Goal: Information Seeking & Learning: Learn about a topic

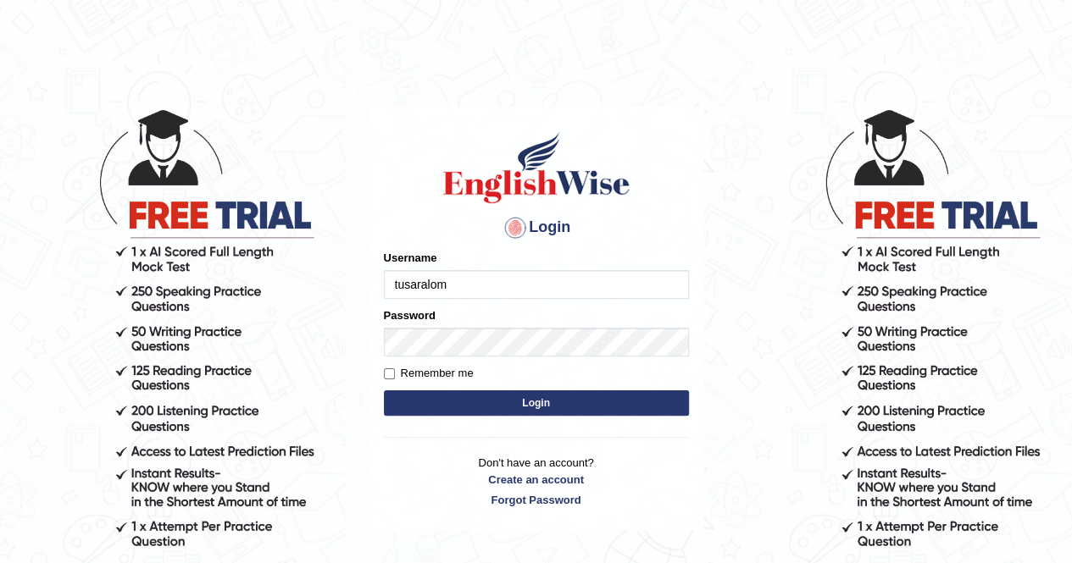
type input "tusaralom"
click at [381, 375] on div "Login Please fix the following errors: Username tusaralom Password Remember me …" at bounding box center [536, 319] width 334 height 425
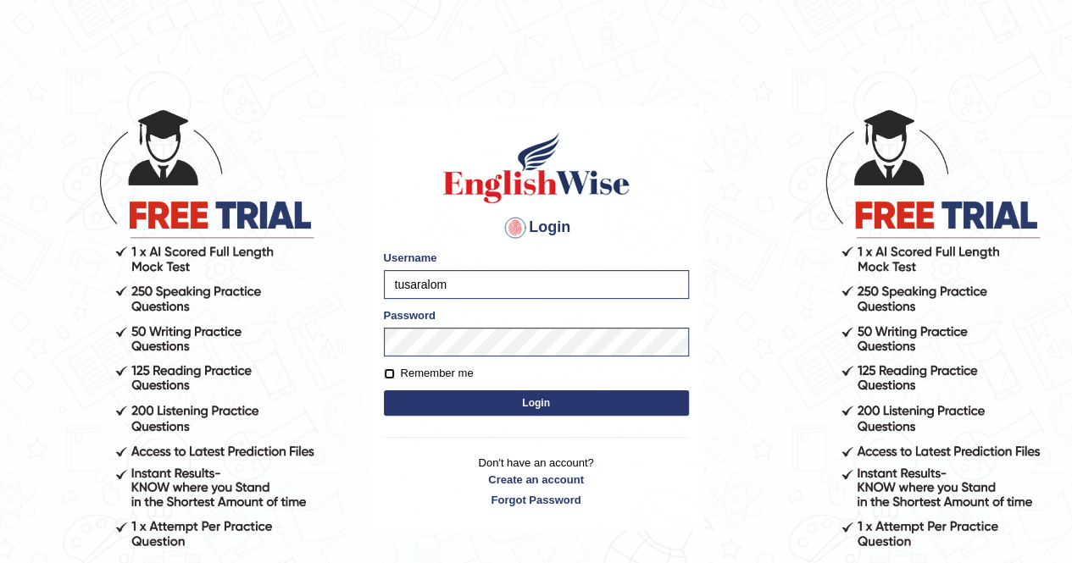
click at [386, 372] on input "Remember me" at bounding box center [389, 374] width 11 height 11
checkbox input "true"
click at [432, 397] on button "Login" at bounding box center [536, 403] width 305 height 25
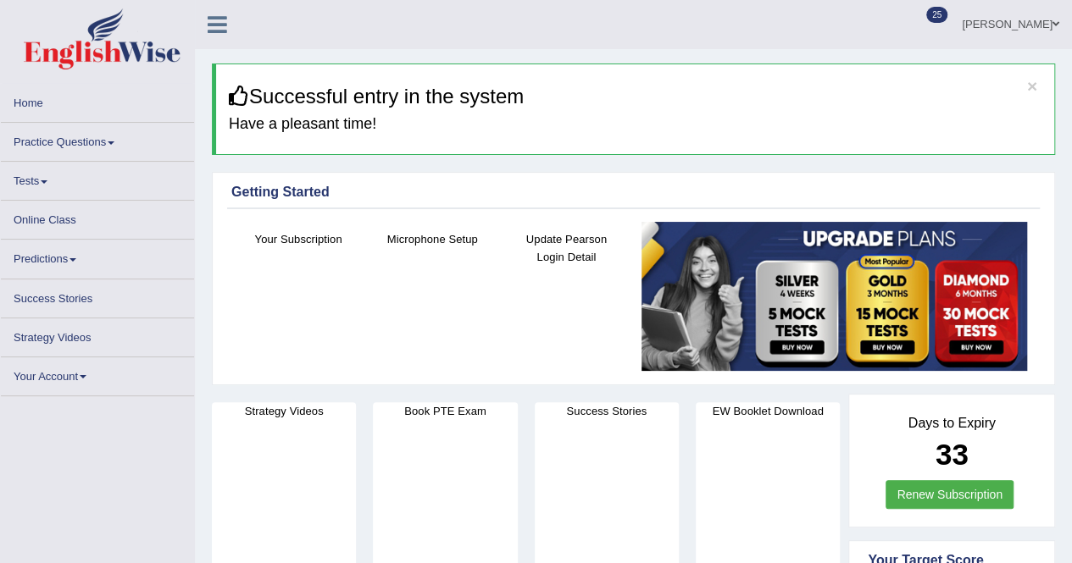
click at [119, 136] on link "Practice Questions" at bounding box center [97, 139] width 193 height 33
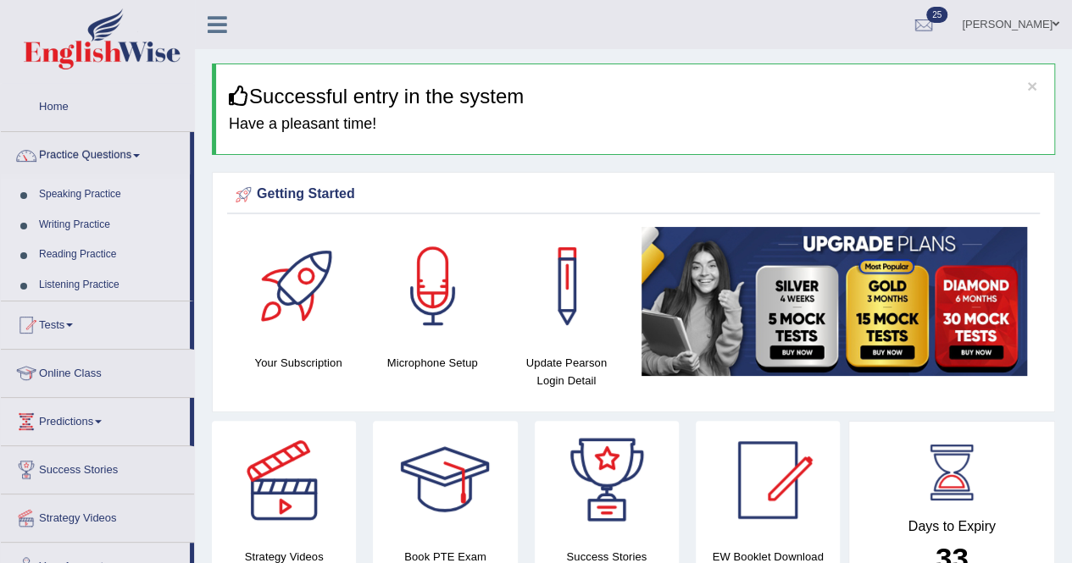
click at [103, 193] on link "Speaking Practice" at bounding box center [110, 195] width 158 height 31
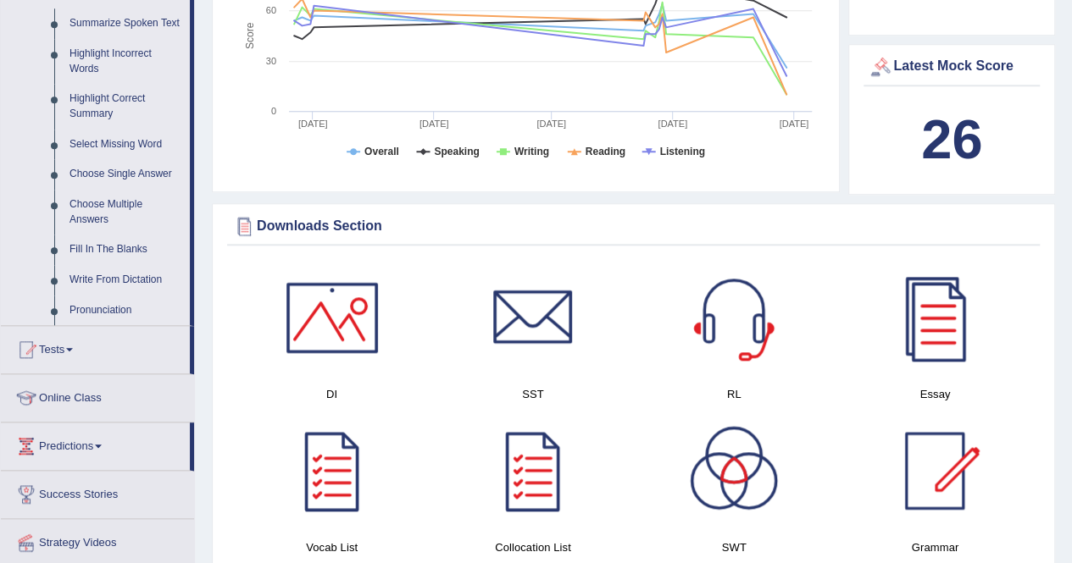
scroll to position [763, 0]
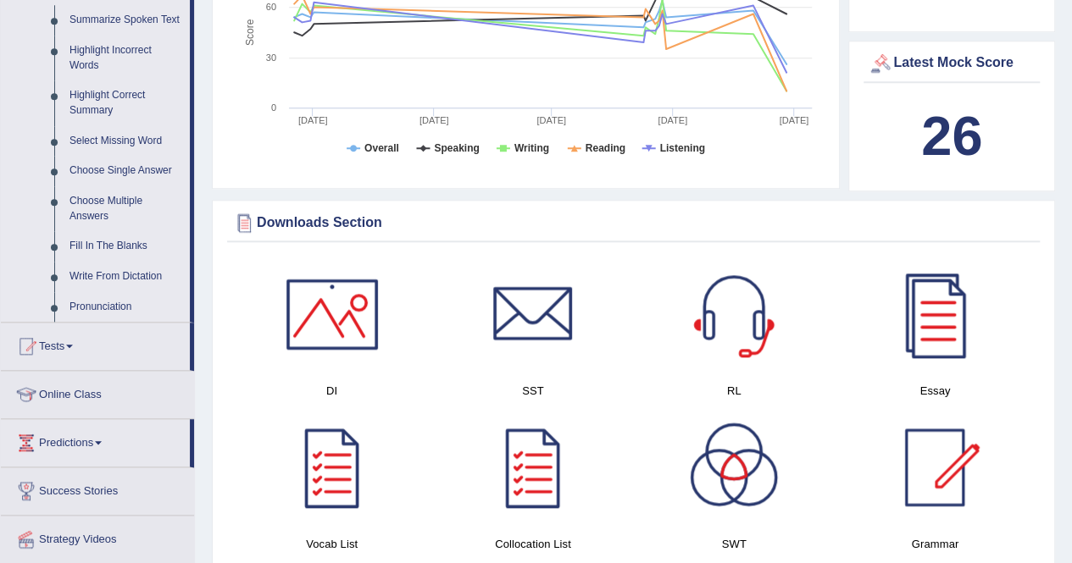
click at [73, 339] on link "Tests" at bounding box center [95, 344] width 189 height 42
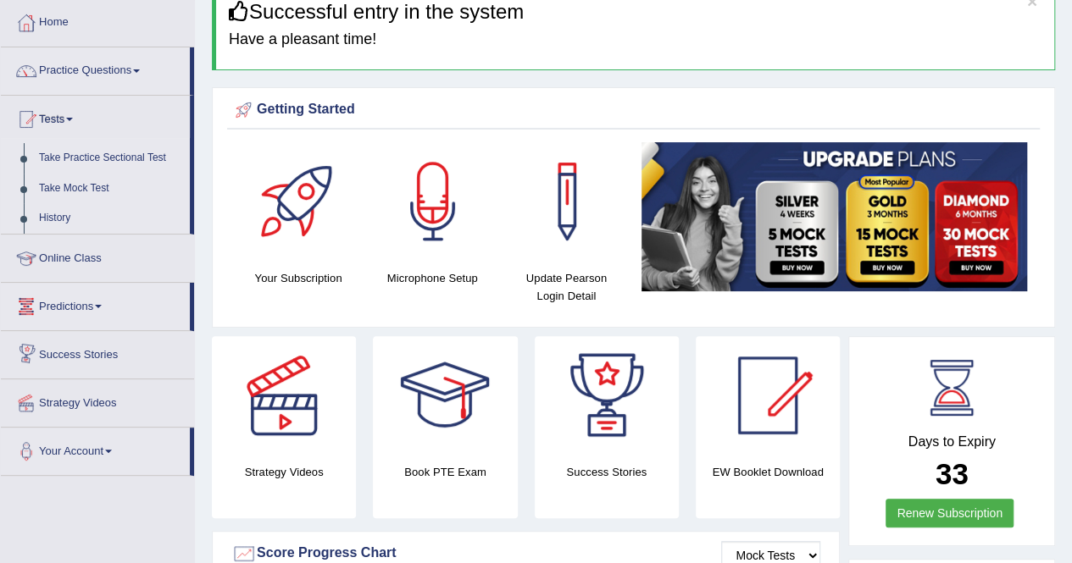
scroll to position [0, 0]
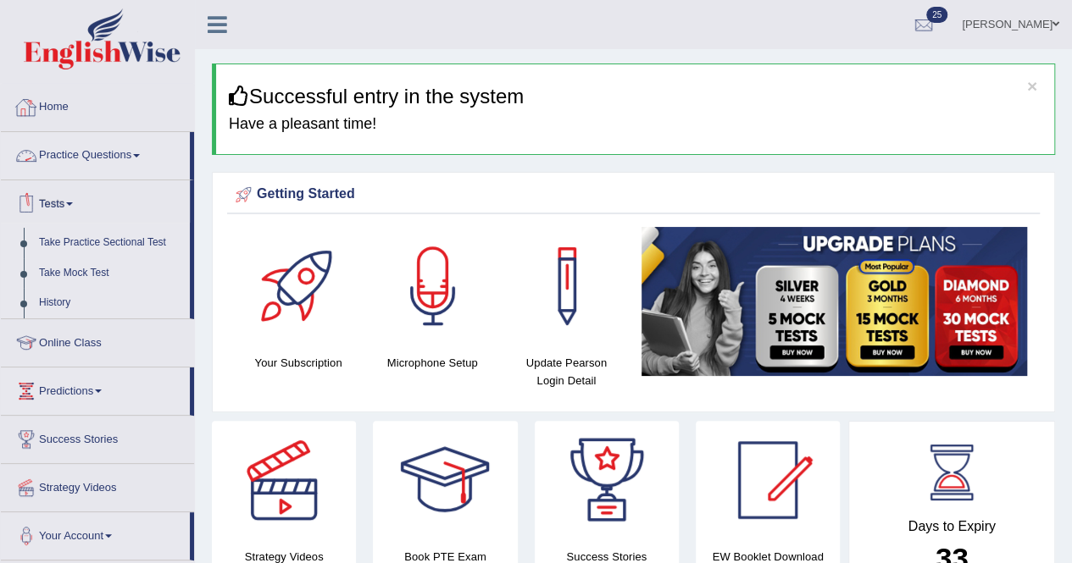
click at [43, 97] on link "Home" at bounding box center [97, 105] width 193 height 42
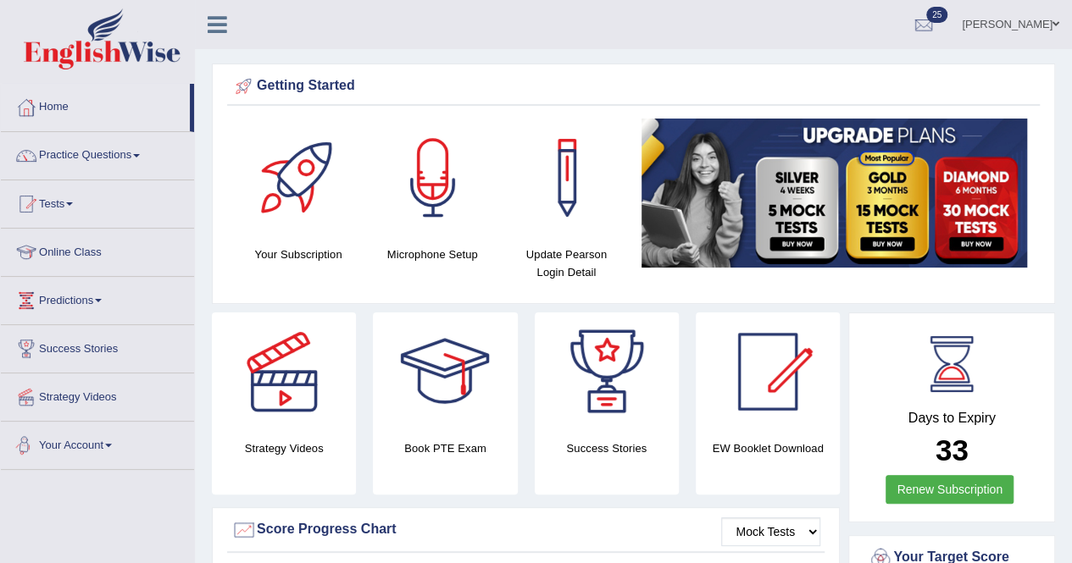
click at [71, 440] on link "Your Account" at bounding box center [97, 443] width 193 height 42
click at [103, 152] on link "Practice Questions" at bounding box center [97, 153] width 193 height 42
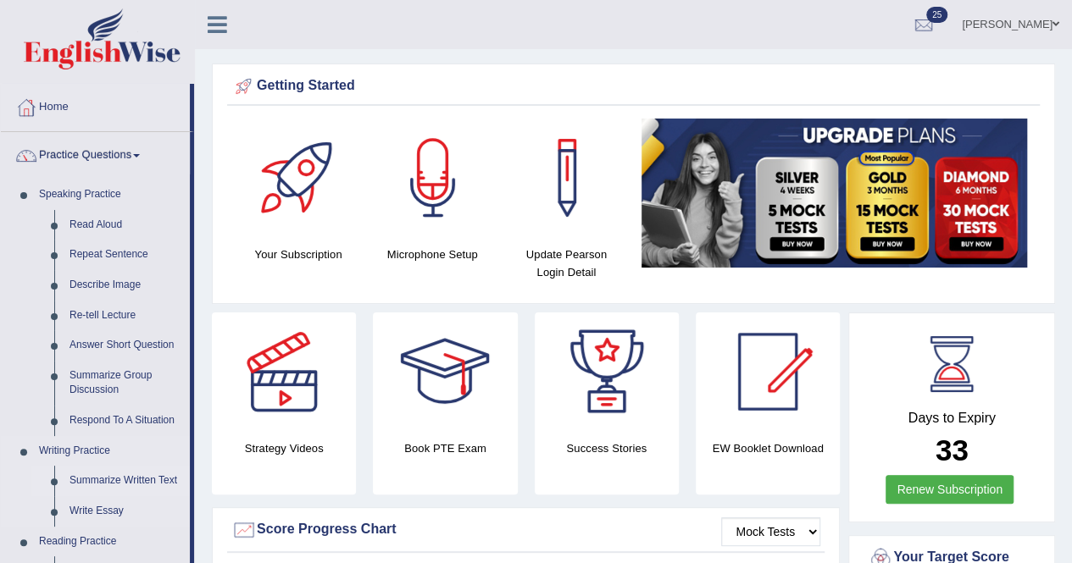
click at [78, 480] on link "Summarize Written Text" at bounding box center [126, 481] width 128 height 31
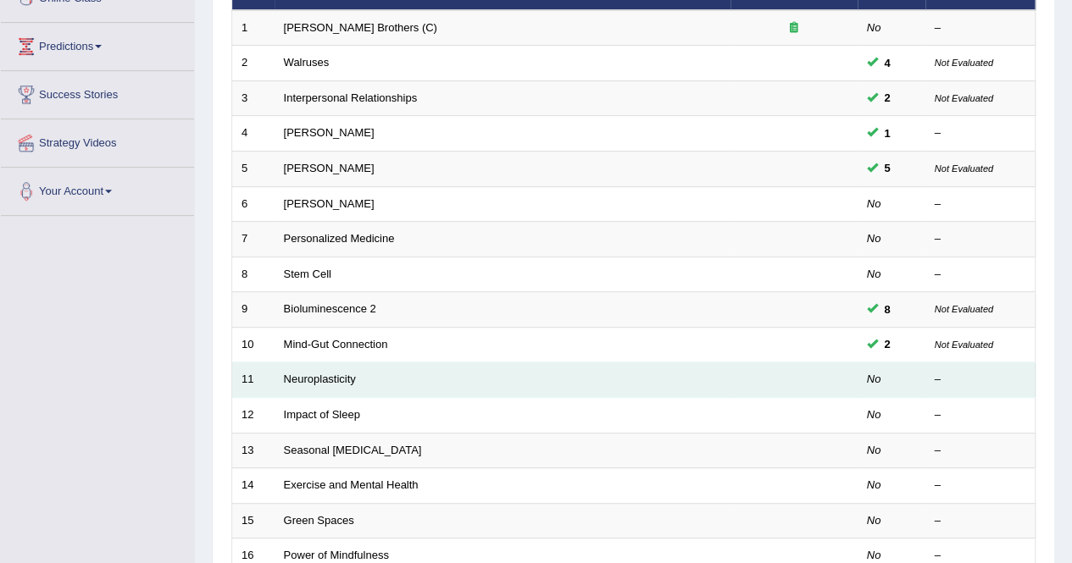
scroll to position [169, 0]
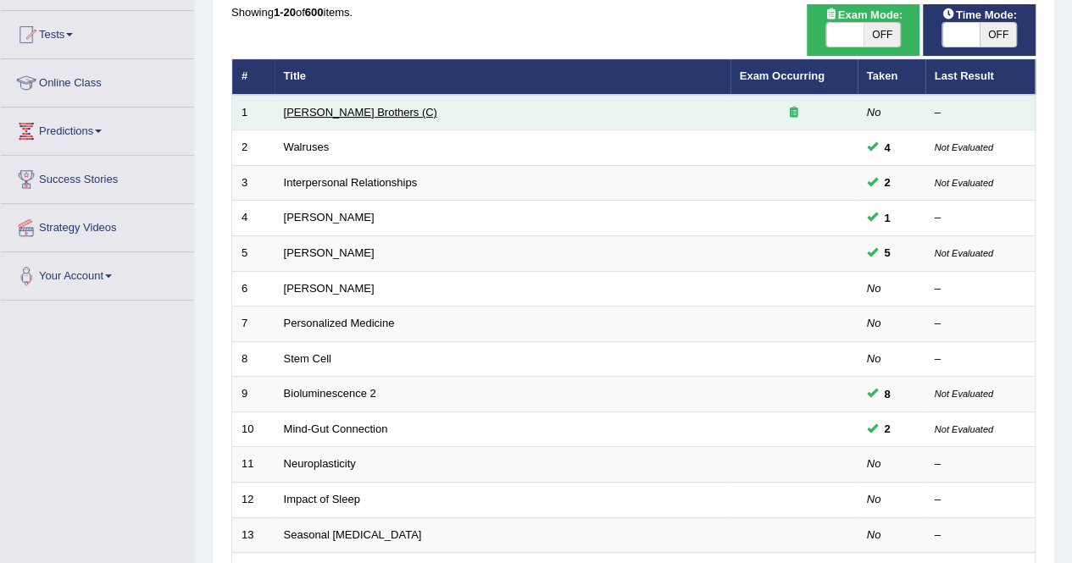
click at [323, 106] on link "Wright Brothers (C)" at bounding box center [360, 112] width 153 height 13
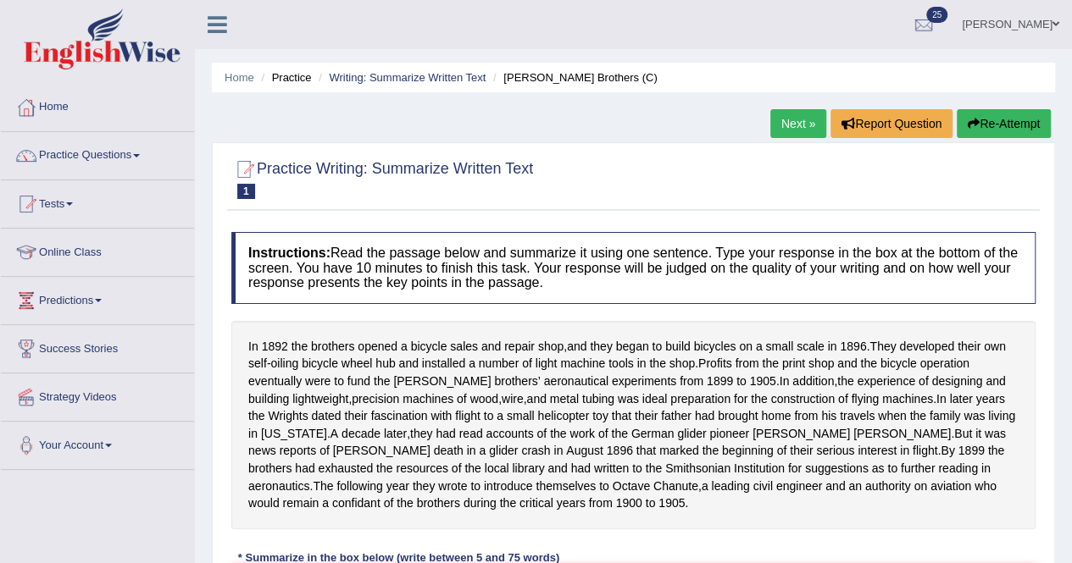
click at [64, 106] on link "Home" at bounding box center [97, 105] width 193 height 42
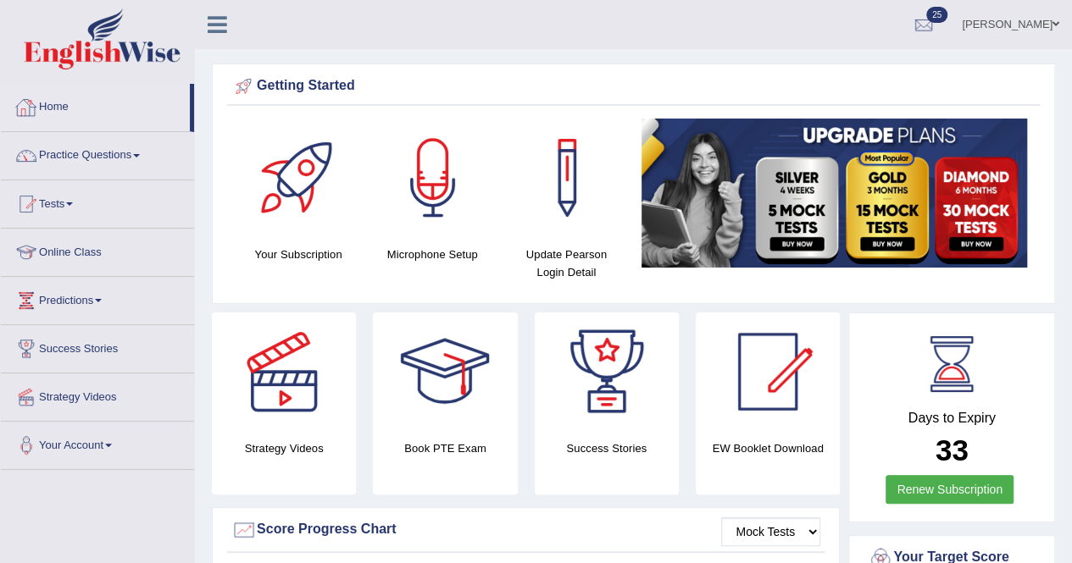
click at [49, 101] on link "Home" at bounding box center [95, 105] width 189 height 42
click at [142, 150] on link "Practice Questions" at bounding box center [97, 153] width 193 height 42
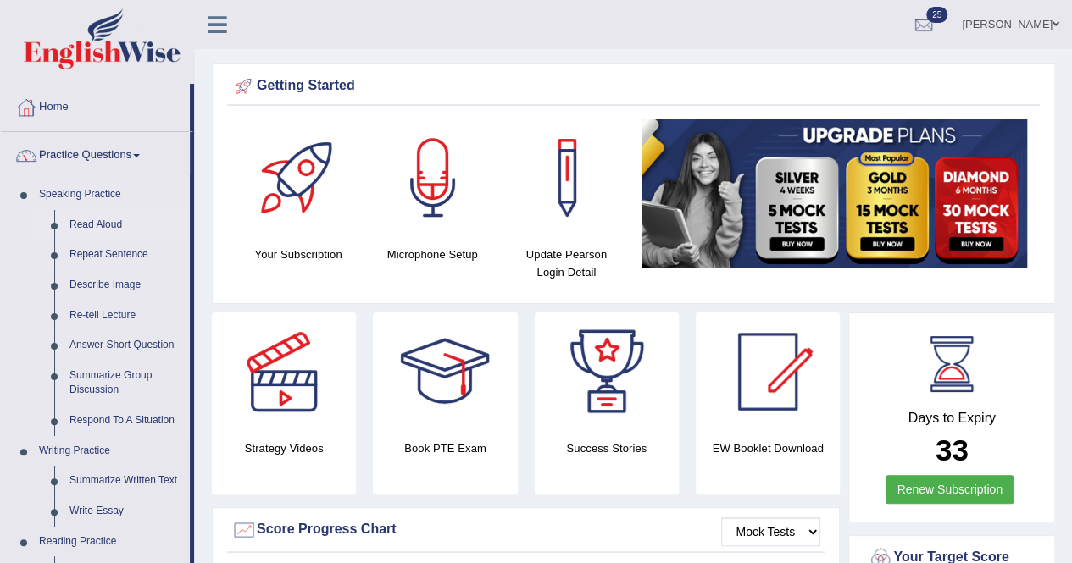
click at [105, 221] on link "Read Aloud" at bounding box center [126, 225] width 128 height 31
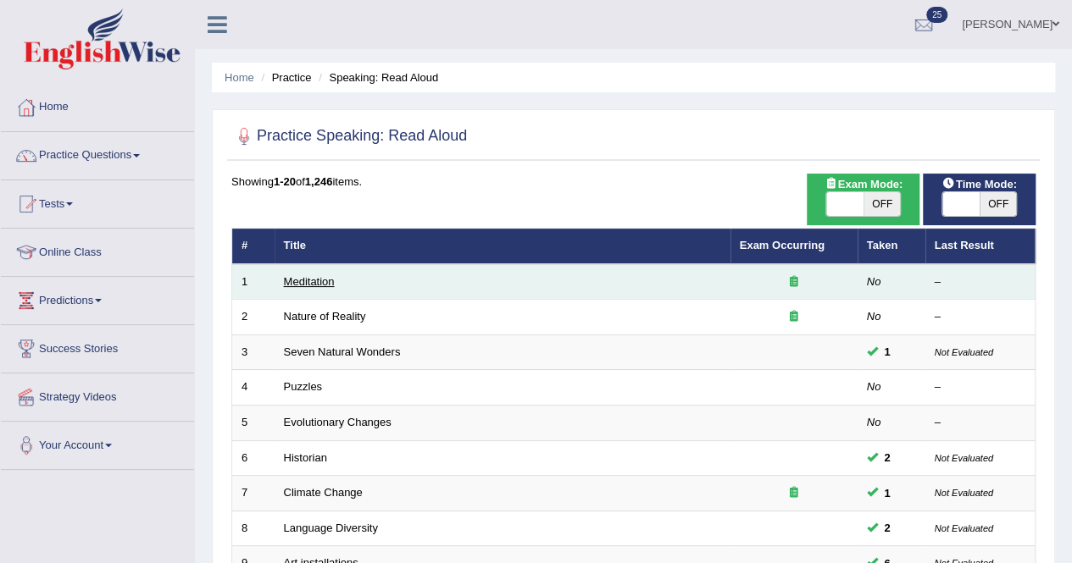
click at [321, 279] on link "Meditation" at bounding box center [309, 281] width 51 height 13
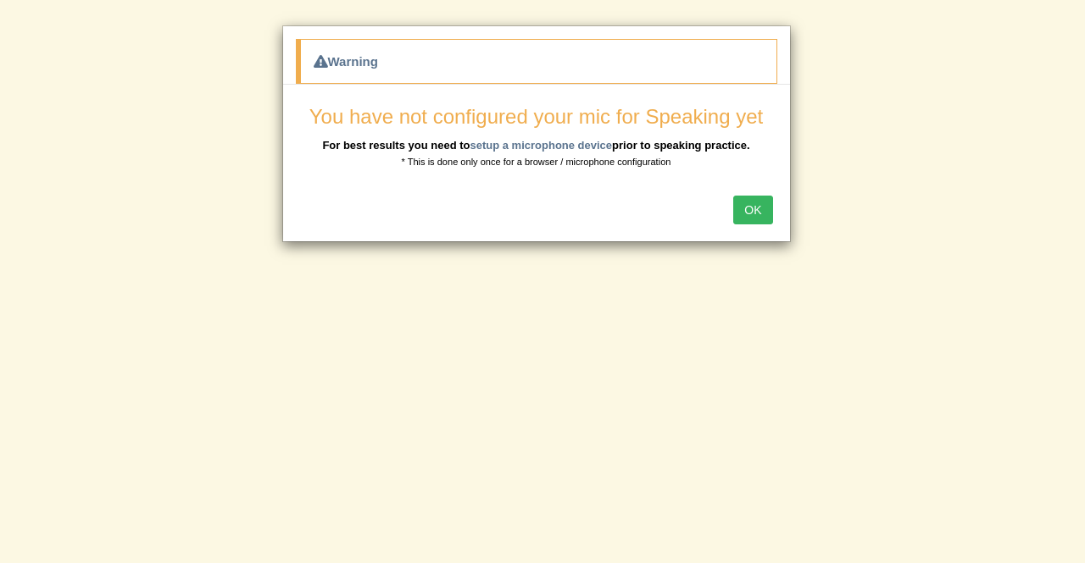
click at [756, 208] on button "OK" at bounding box center [752, 210] width 39 height 29
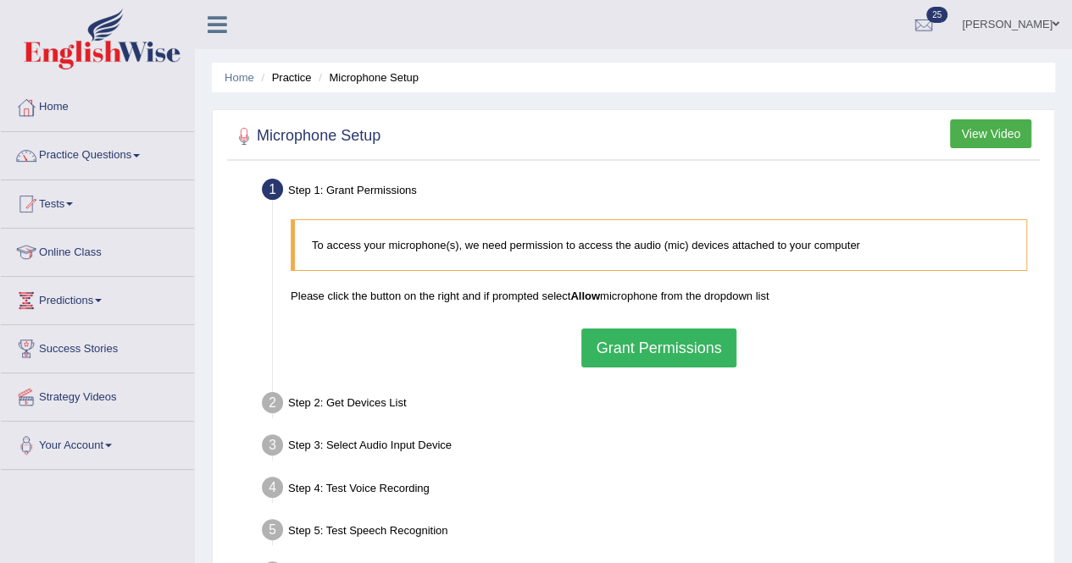
click at [668, 348] on button "Grant Permissions" at bounding box center [658, 348] width 154 height 39
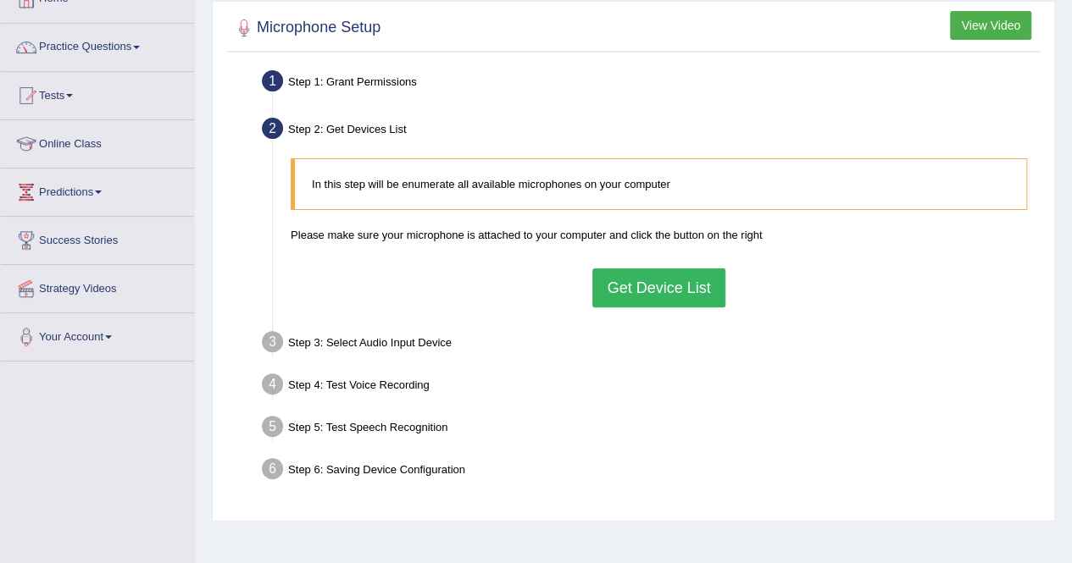
scroll to position [71, 0]
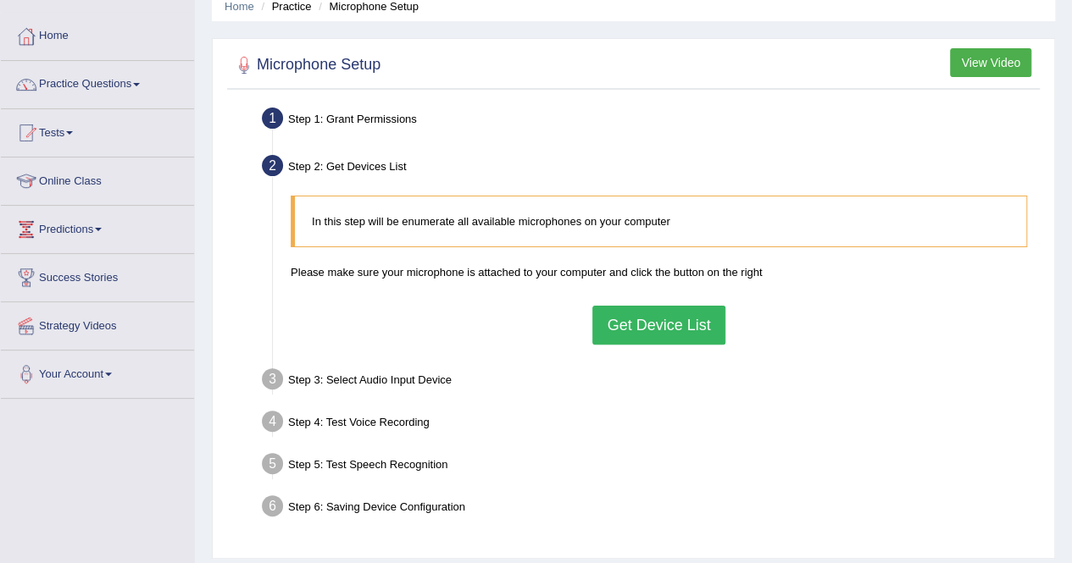
click at [646, 312] on button "Get Device List" at bounding box center [658, 325] width 132 height 39
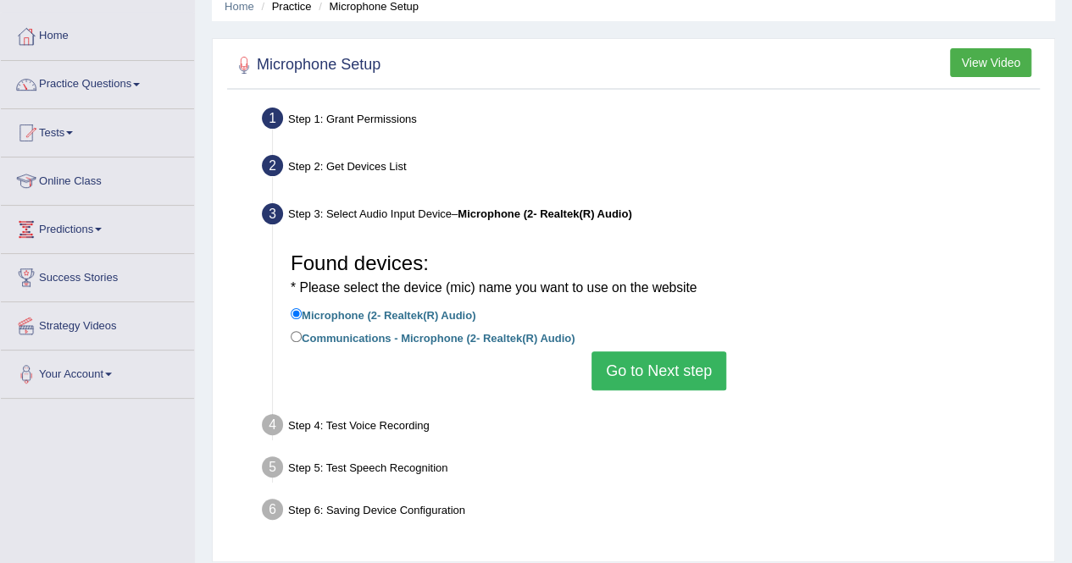
click at [624, 361] on button "Go to Next step" at bounding box center [658, 371] width 135 height 39
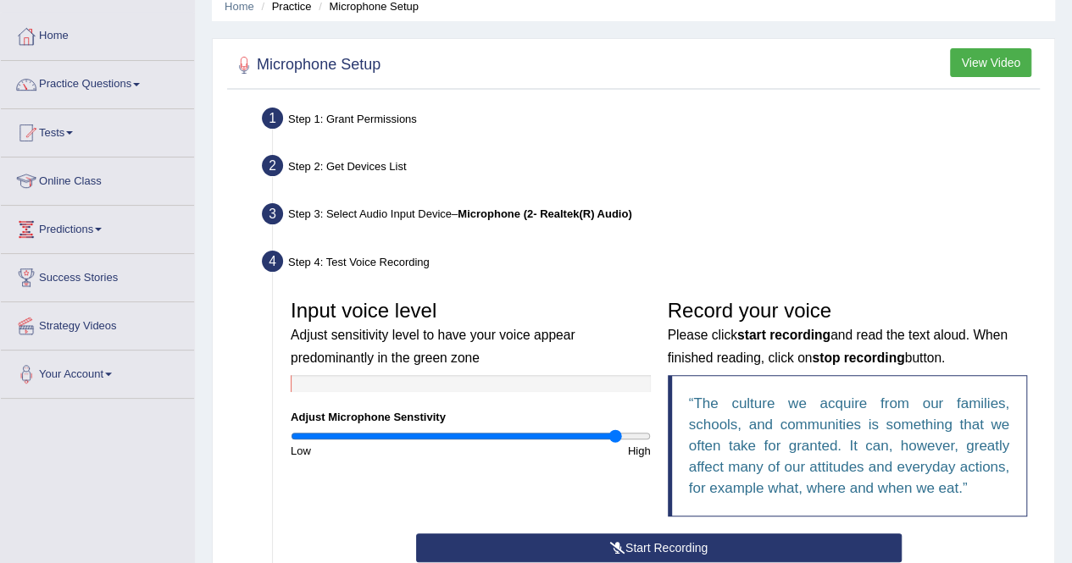
drag, startPoint x: 539, startPoint y: 440, endPoint x: 617, endPoint y: 433, distance: 78.2
click at [617, 433] on input "range" at bounding box center [471, 437] width 360 height 14
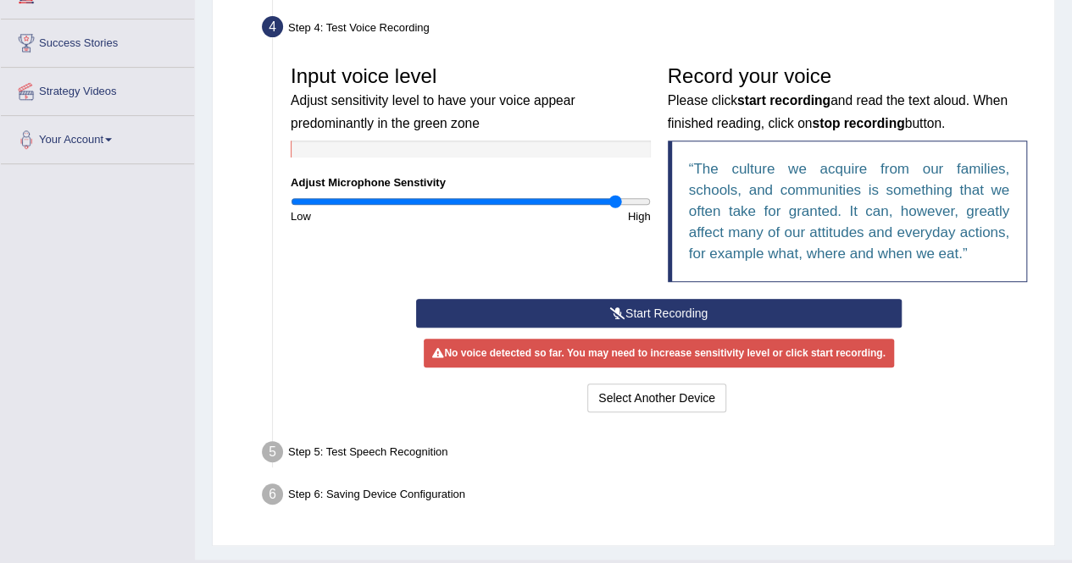
scroll to position [341, 0]
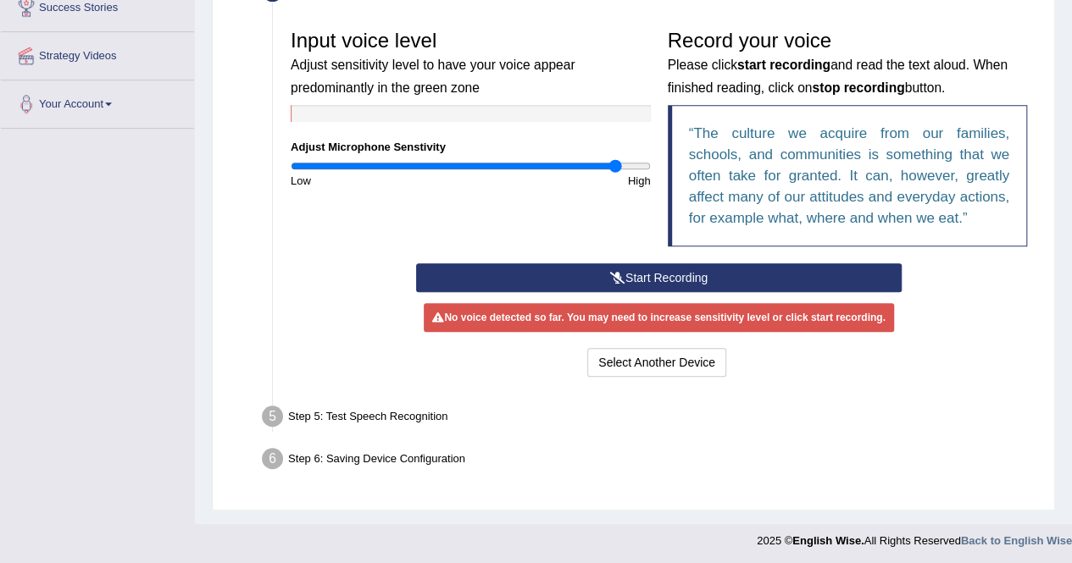
click at [619, 272] on icon at bounding box center [617, 278] width 15 height 12
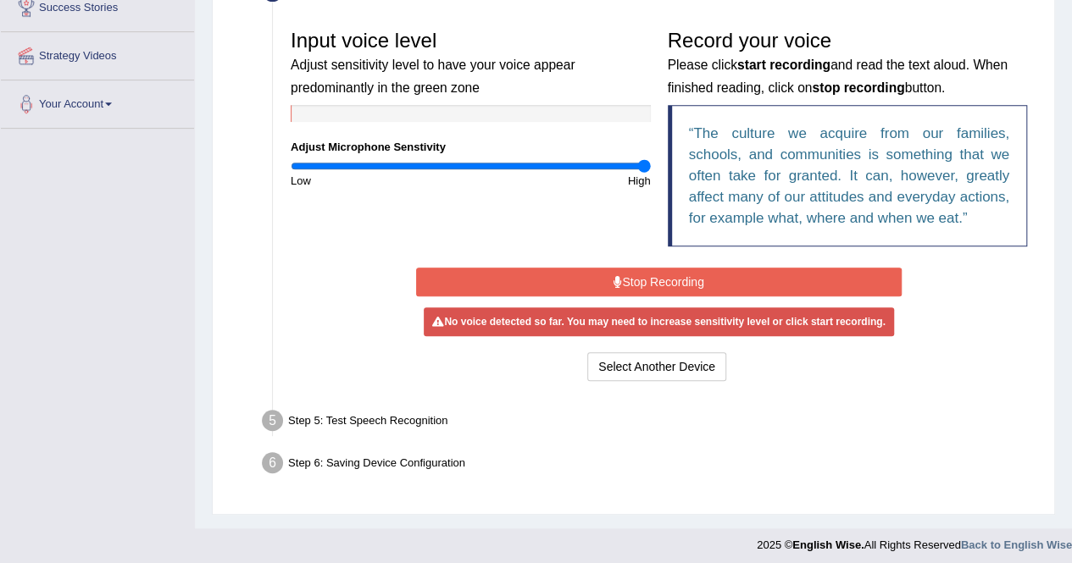
click at [641, 168] on input "range" at bounding box center [471, 166] width 360 height 14
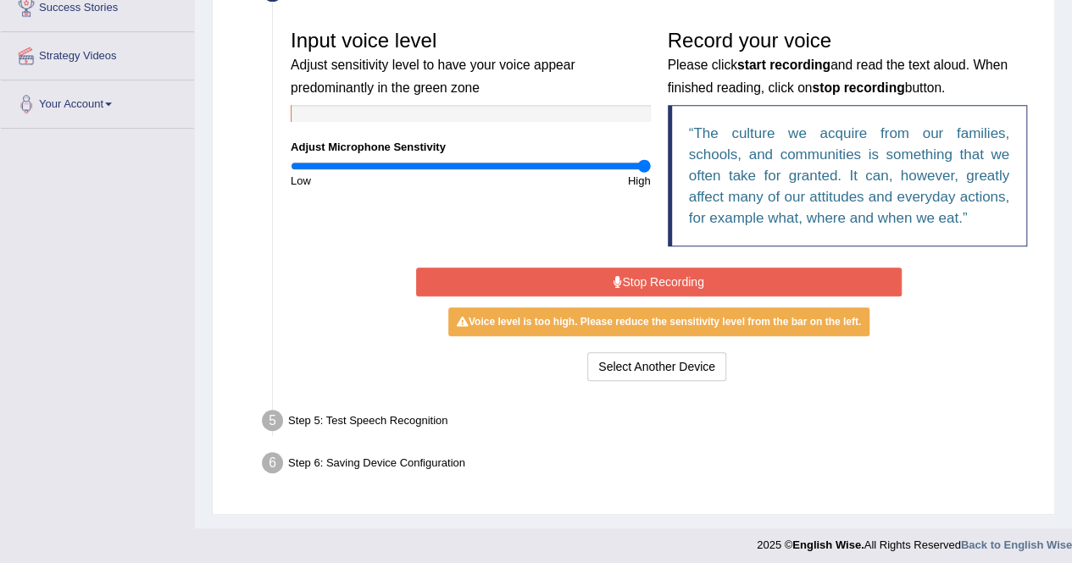
click at [652, 275] on button "Stop Recording" at bounding box center [659, 282] width 486 height 29
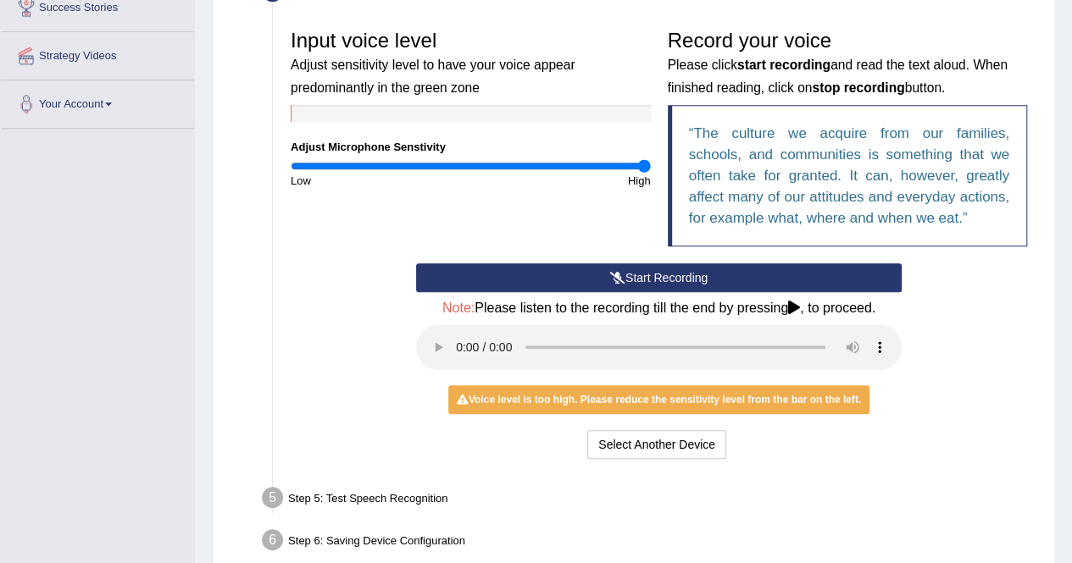
click at [426, 216] on div "Input voice level Adjust sensitivity level to have your voice appear predominan…" at bounding box center [658, 142] width 753 height 242
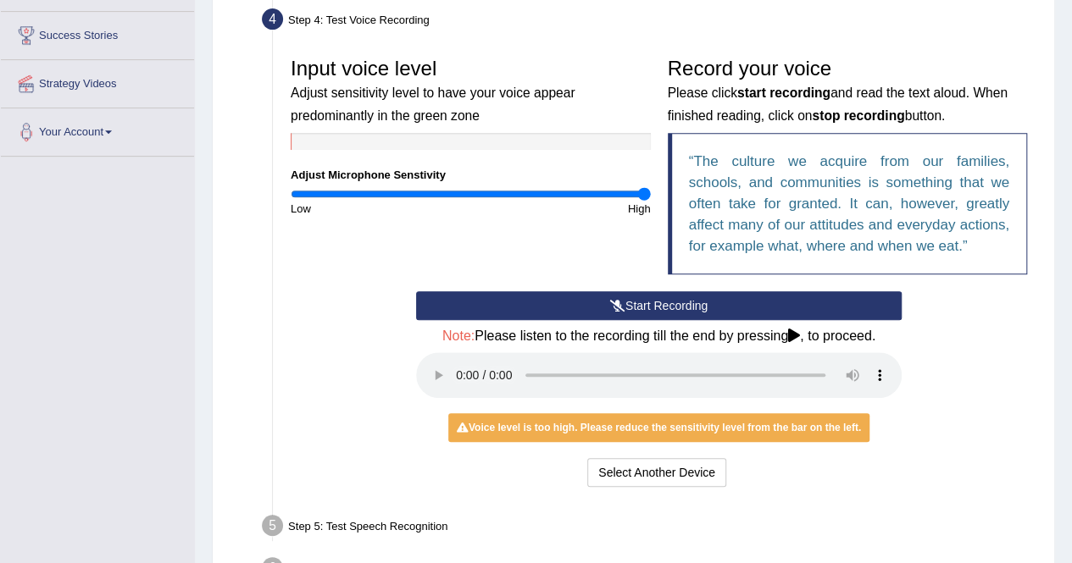
scroll to position [254, 0]
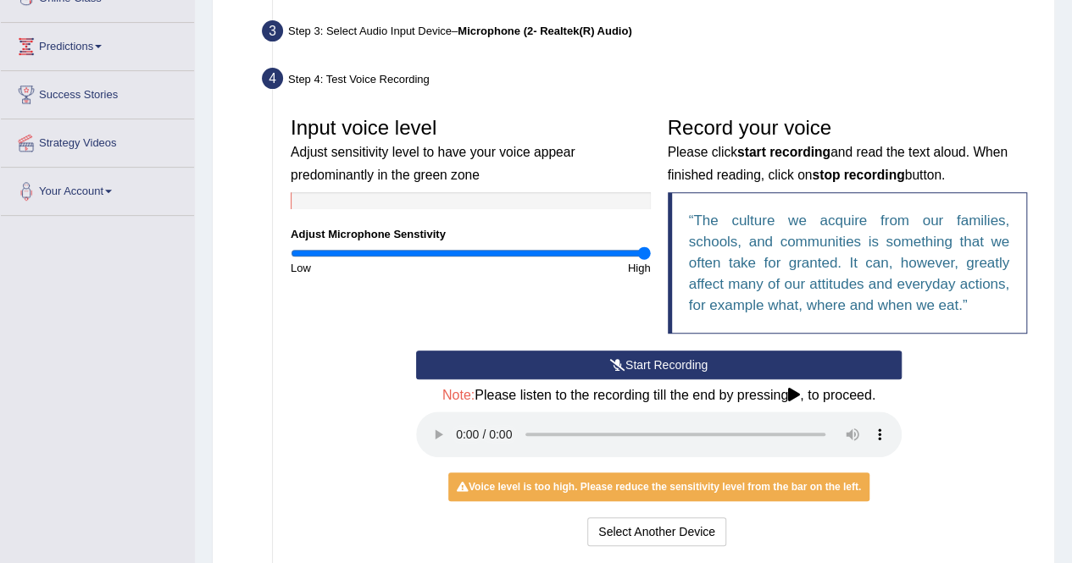
click at [367, 201] on div at bounding box center [471, 200] width 360 height 17
drag, startPoint x: 367, startPoint y: 201, endPoint x: 551, endPoint y: 172, distance: 186.1
click at [551, 172] on div "Input voice level Adjust sensitivity level to have your voice appear predominan…" at bounding box center [470, 192] width 377 height 168
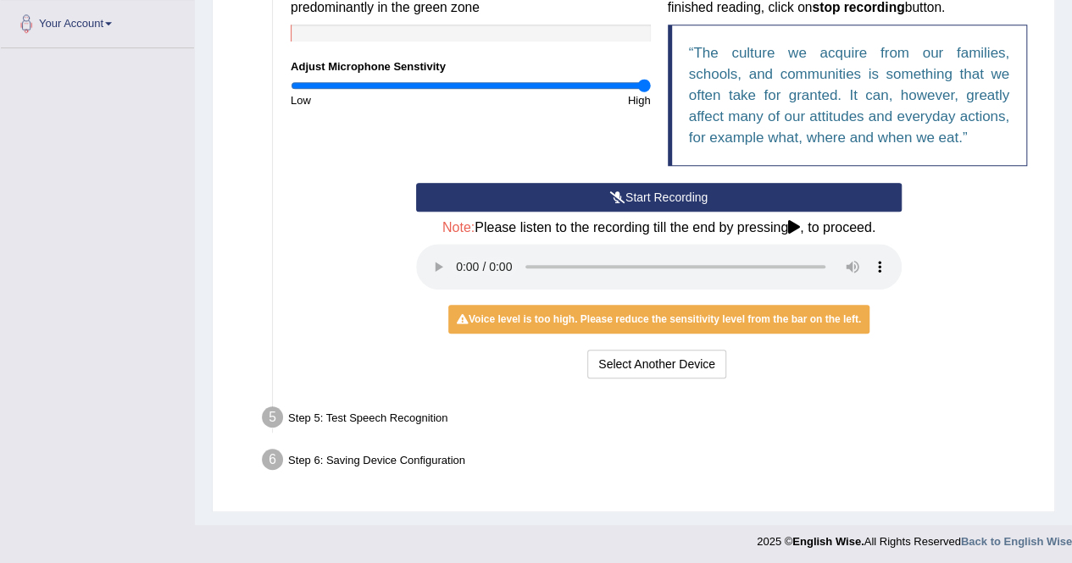
scroll to position [424, 0]
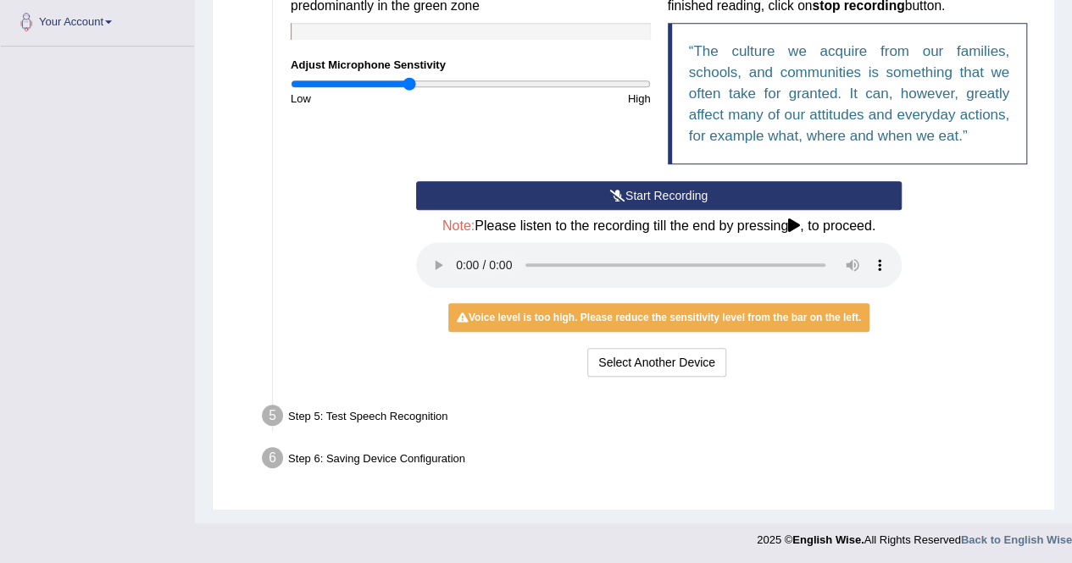
click at [408, 77] on input "range" at bounding box center [471, 84] width 360 height 14
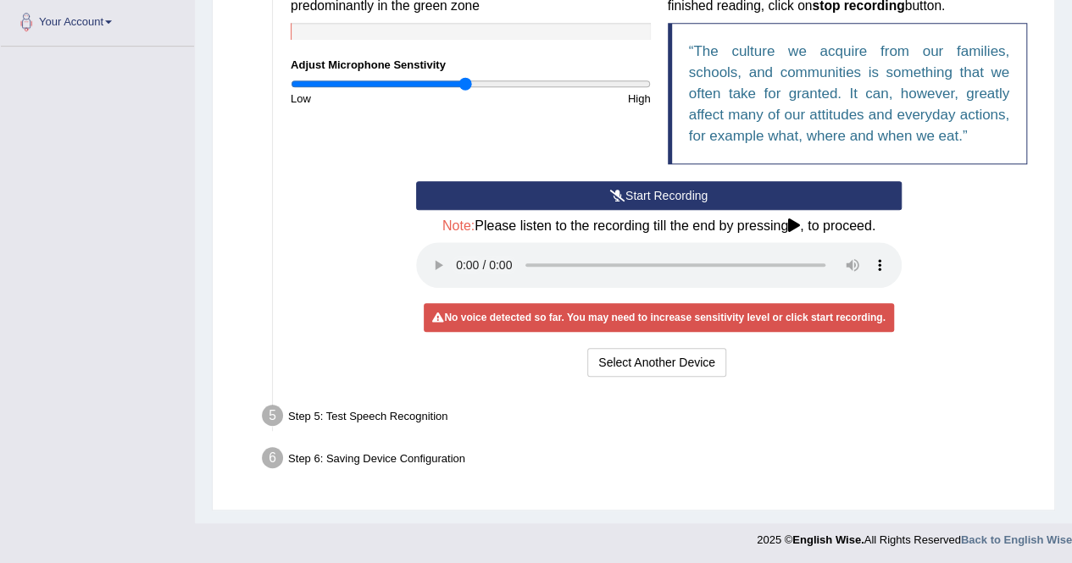
click at [464, 79] on input "range" at bounding box center [471, 84] width 360 height 14
click at [799, 221] on icon at bounding box center [794, 226] width 12 height 14
click at [373, 411] on div "Step 5: Test Speech Recognition" at bounding box center [650, 418] width 792 height 37
click at [373, 467] on div "Step 6: Saving Device Configuration" at bounding box center [650, 460] width 792 height 37
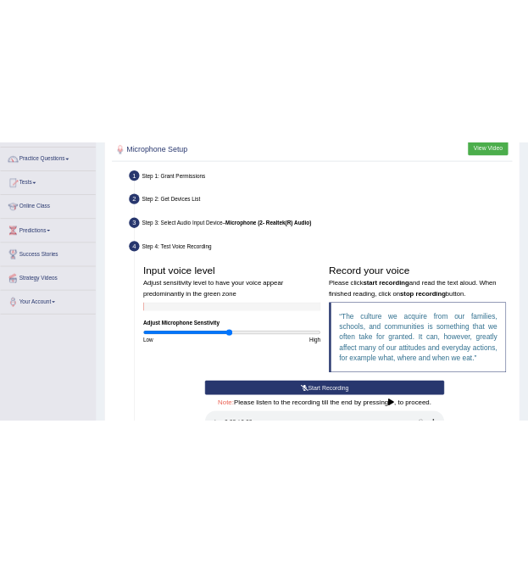
scroll to position [85, 0]
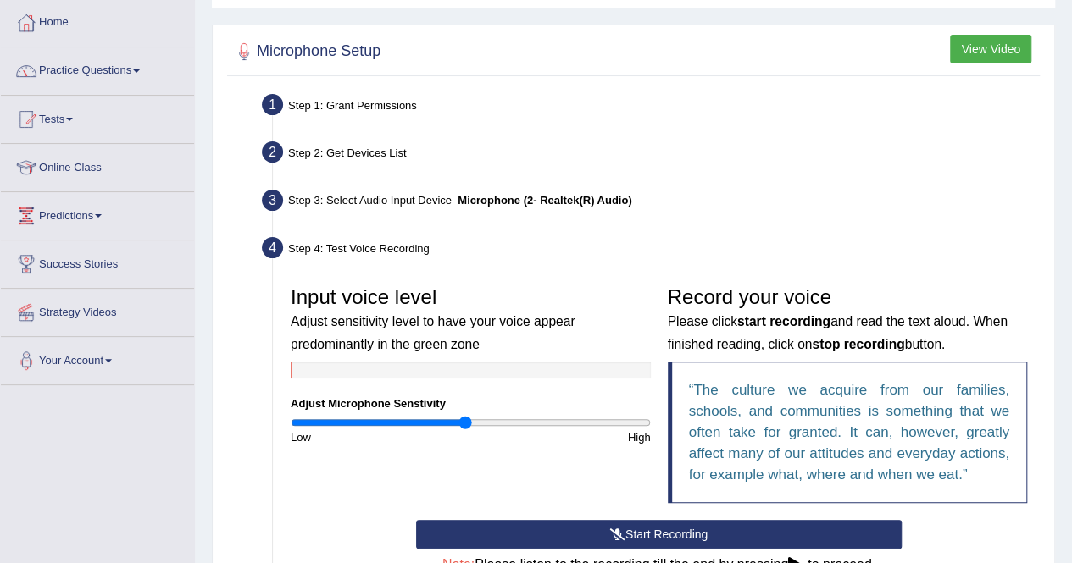
click at [379, 252] on div "Step 4: Test Voice Recording" at bounding box center [650, 250] width 792 height 37
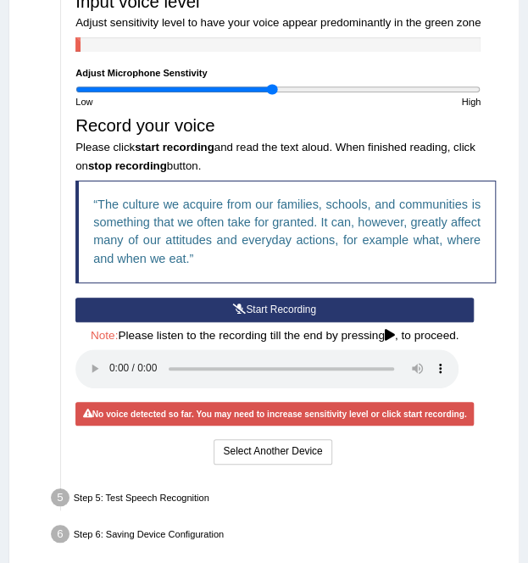
scroll to position [415, 0]
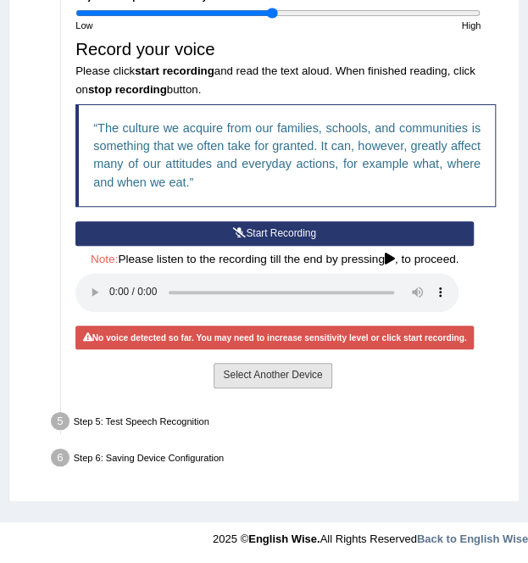
click at [232, 380] on button "Select Another Device" at bounding box center [273, 375] width 118 height 25
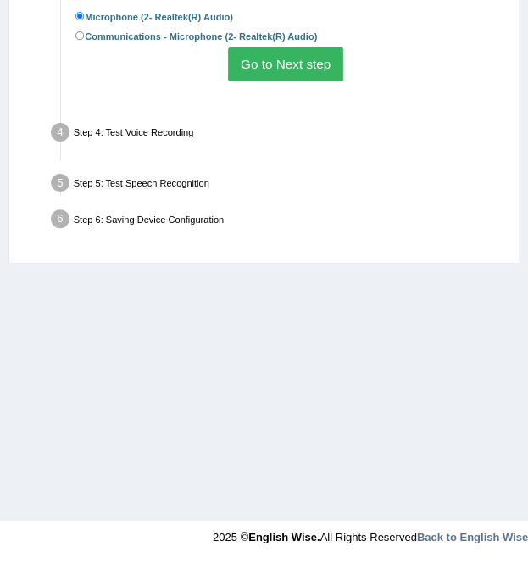
scroll to position [327, 0]
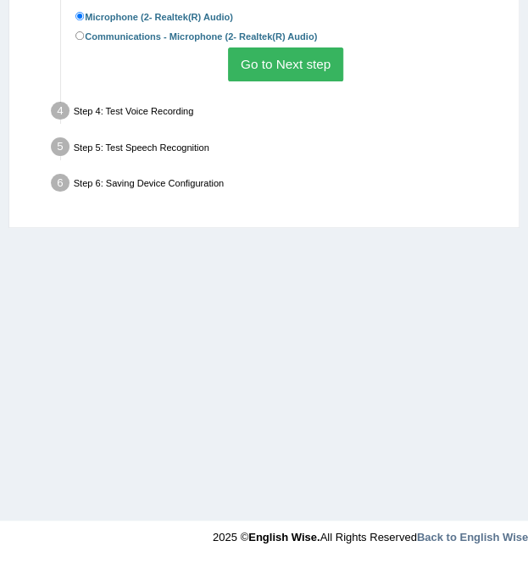
click at [246, 66] on button "Go to Next step" at bounding box center [285, 63] width 114 height 33
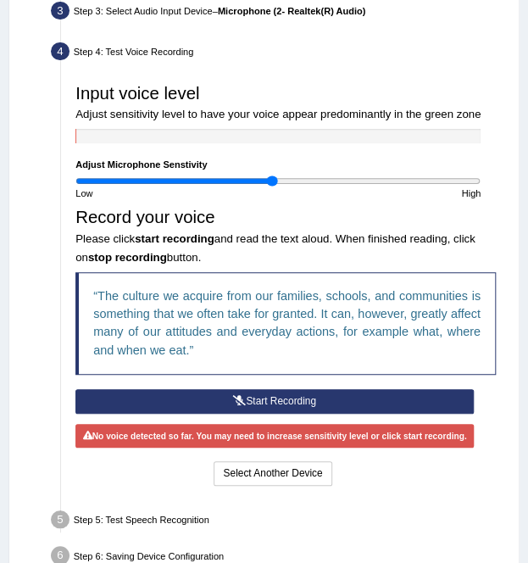
scroll to position [91, 0]
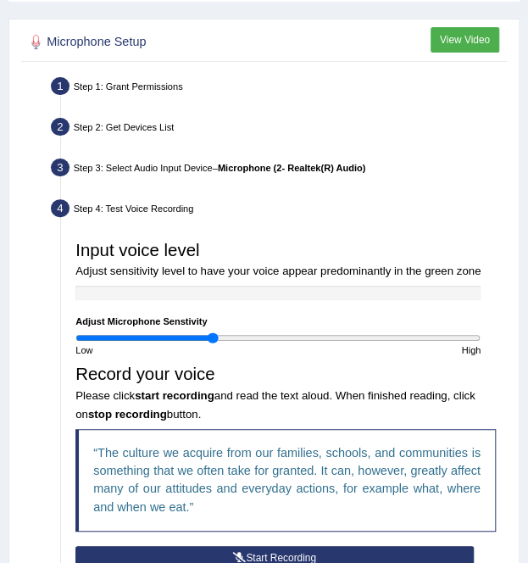
click at [212, 336] on input "range" at bounding box center [277, 338] width 405 height 12
type input "1.18"
click at [312, 338] on input "range" at bounding box center [277, 338] width 405 height 12
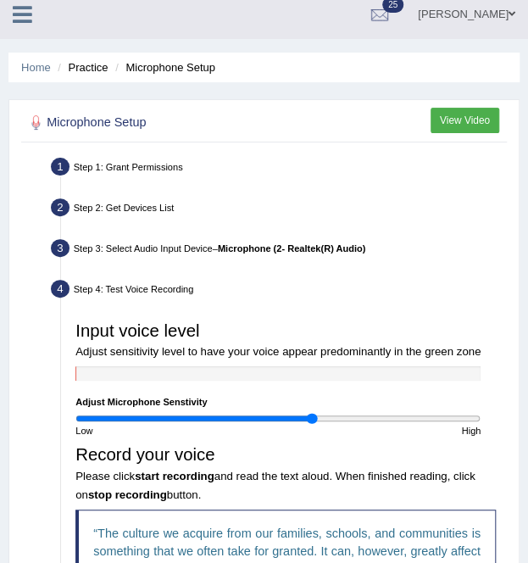
scroll to position [0, 0]
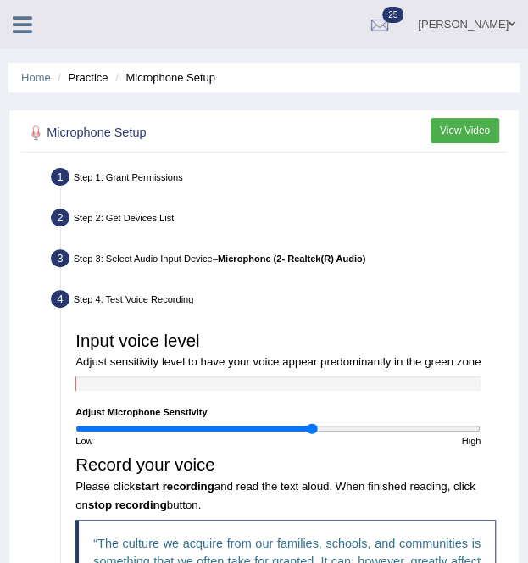
click at [26, 41] on div "Tusar Alom Toggle navigation Username: Tusaralom Access Type: Online Subscripti…" at bounding box center [264, 24] width 528 height 49
click at [24, 30] on icon at bounding box center [22, 25] width 19 height 22
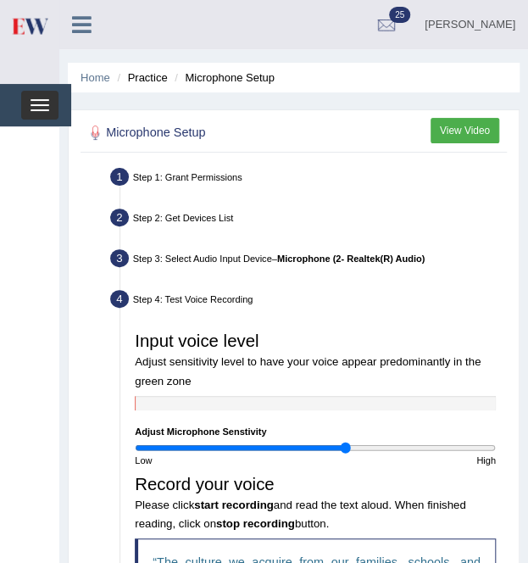
click at [36, 96] on button "Toggle navigation" at bounding box center [39, 105] width 37 height 29
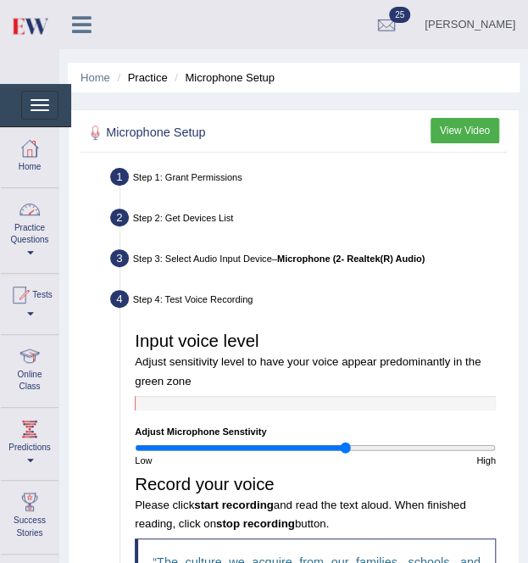
click at [25, 248] on link "Practice Questions" at bounding box center [30, 228] width 58 height 80
click at [33, 245] on link "Practice Questions" at bounding box center [27, 228] width 53 height 80
click at [33, 245] on link "Practice Questions" at bounding box center [30, 228] width 58 height 80
click at [30, 151] on div at bounding box center [29, 148] width 25 height 25
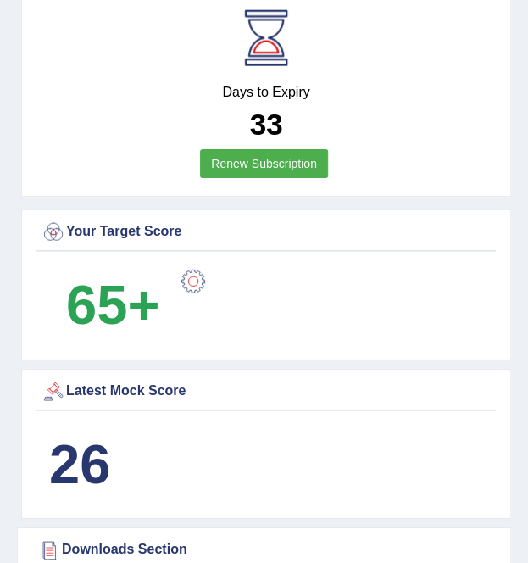
scroll to position [1186, 0]
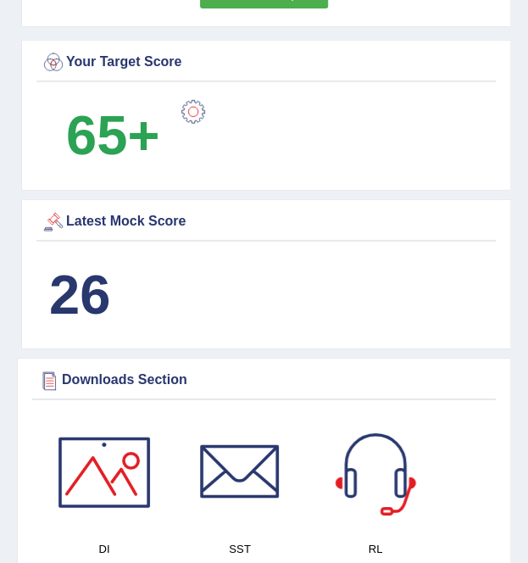
click at [119, 147] on b "65+" at bounding box center [112, 135] width 93 height 62
click at [184, 112] on div at bounding box center [193, 112] width 34 height 34
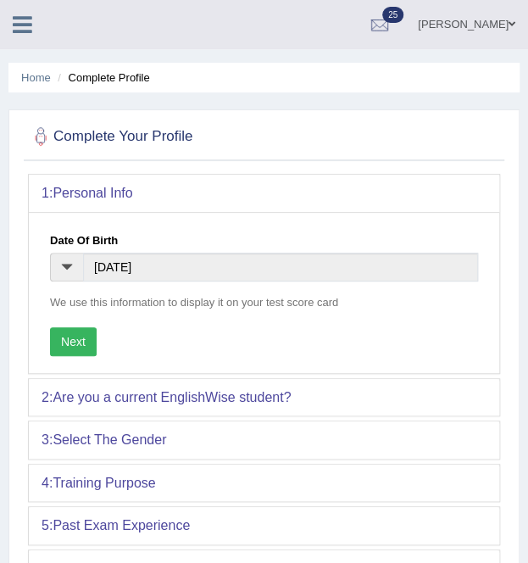
click at [20, 23] on icon at bounding box center [22, 25] width 19 height 22
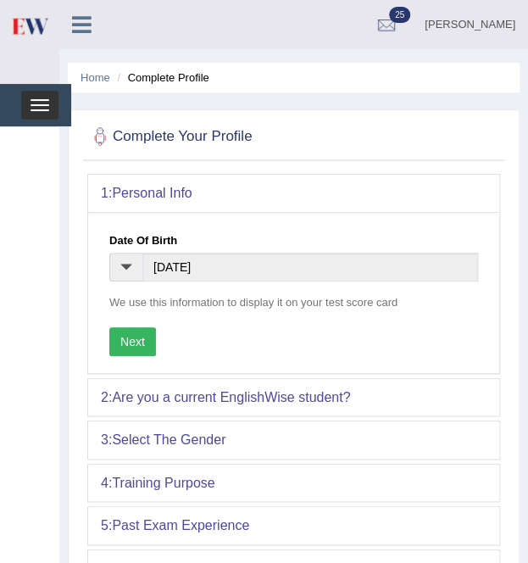
click at [47, 104] on span "button" at bounding box center [40, 105] width 19 height 2
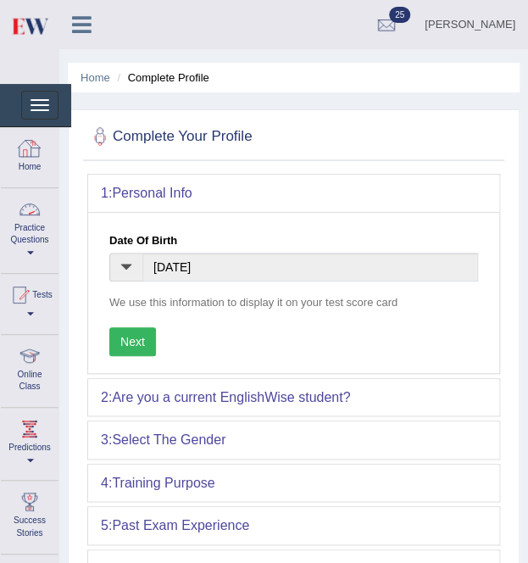
click at [25, 228] on link "Practice Questions" at bounding box center [30, 228] width 58 height 80
click at [26, 247] on link "Practice Questions" at bounding box center [27, 228] width 53 height 80
click at [47, 153] on link "Home" at bounding box center [30, 154] width 58 height 55
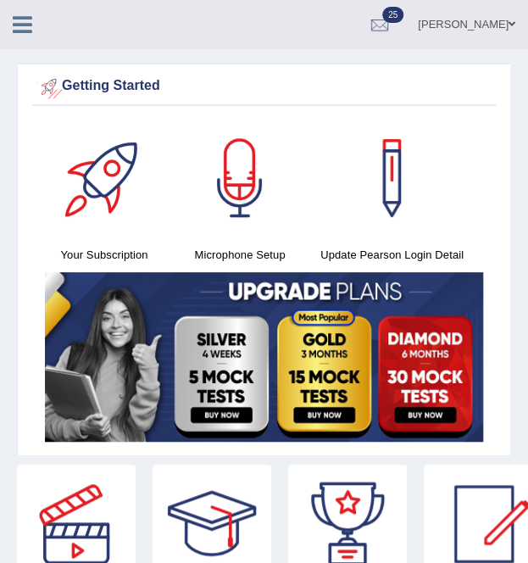
click at [14, 18] on icon at bounding box center [22, 25] width 19 height 22
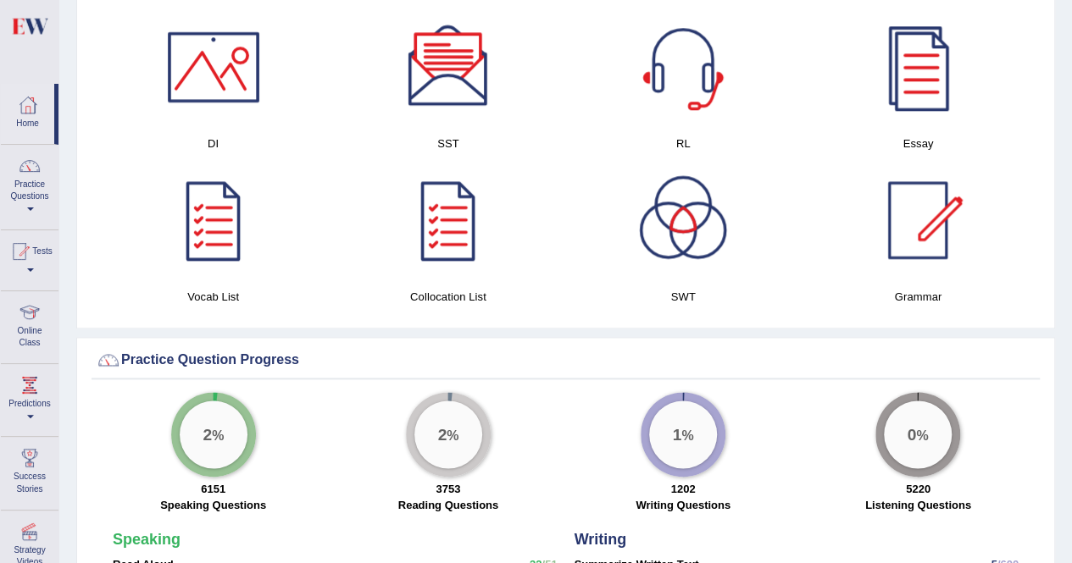
scroll to position [932, 0]
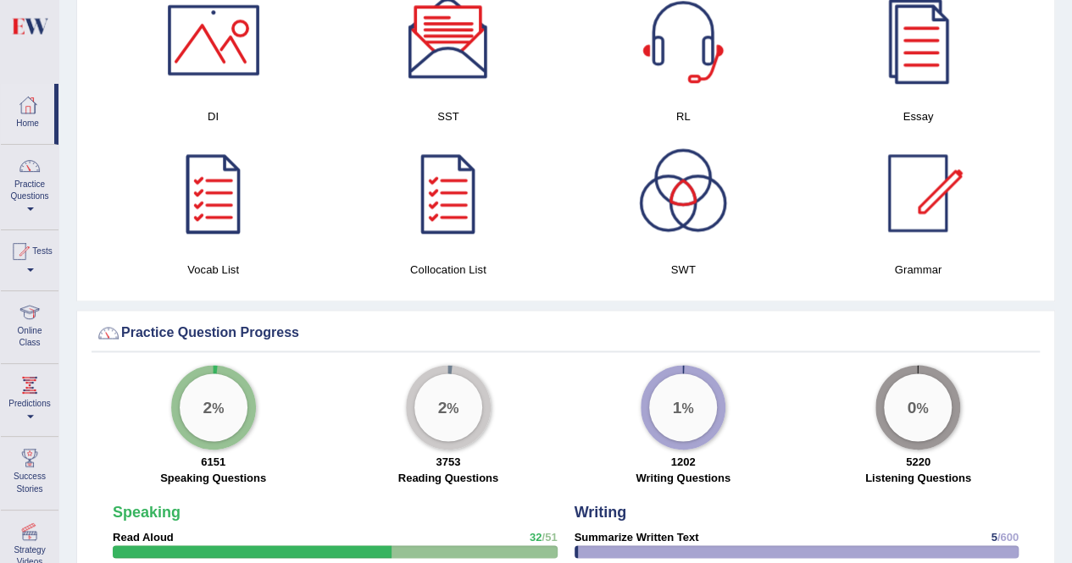
click at [213, 189] on div at bounding box center [213, 193] width 119 height 119
